Goal: Task Accomplishment & Management: Use online tool/utility

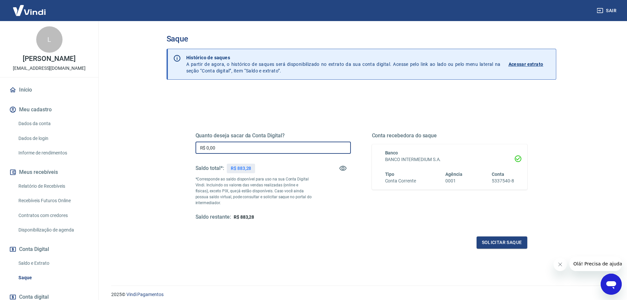
click at [218, 147] on input "R$ 0,00" at bounding box center [273, 148] width 155 height 12
type input "R$ 883,28"
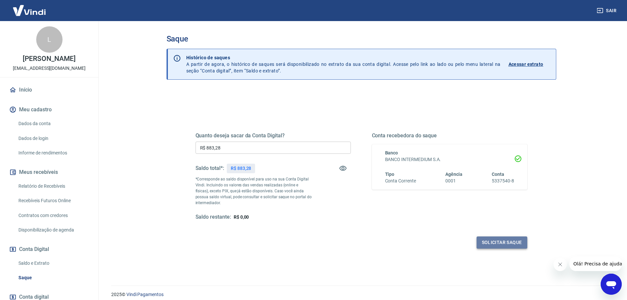
click at [505, 243] on button "Solicitar saque" at bounding box center [502, 242] width 51 height 12
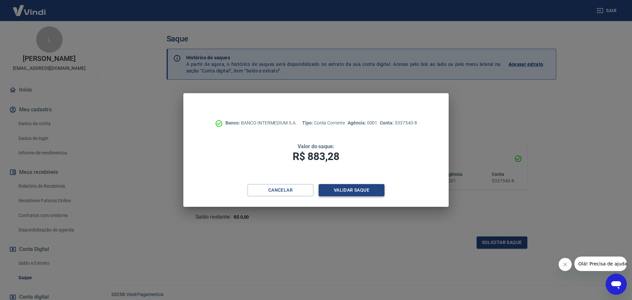
click at [369, 189] on button "Validar saque" at bounding box center [352, 190] width 66 height 12
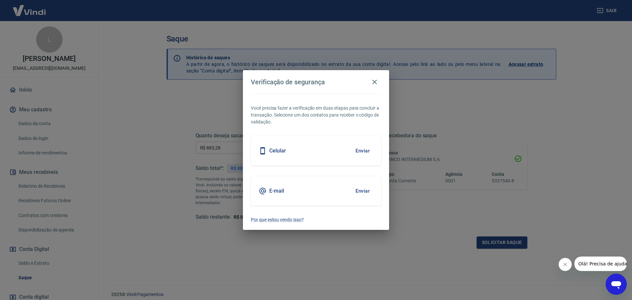
click at [367, 151] on button "Enviar" at bounding box center [362, 151] width 21 height 14
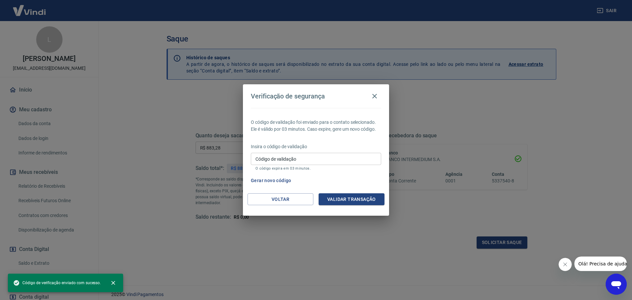
click at [346, 158] on input "Código de validação" at bounding box center [316, 159] width 130 height 12
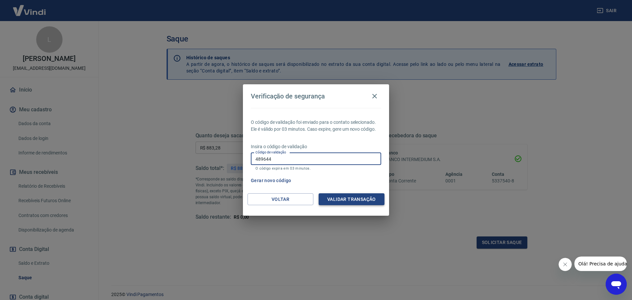
type input "489644"
click at [348, 196] on button "Validar transação" at bounding box center [352, 199] width 66 height 12
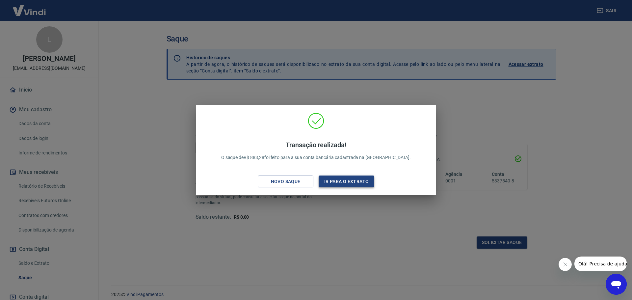
click at [362, 177] on button "Ir para o extrato" at bounding box center [347, 181] width 56 height 12
